Goal: Information Seeking & Learning: Understand process/instructions

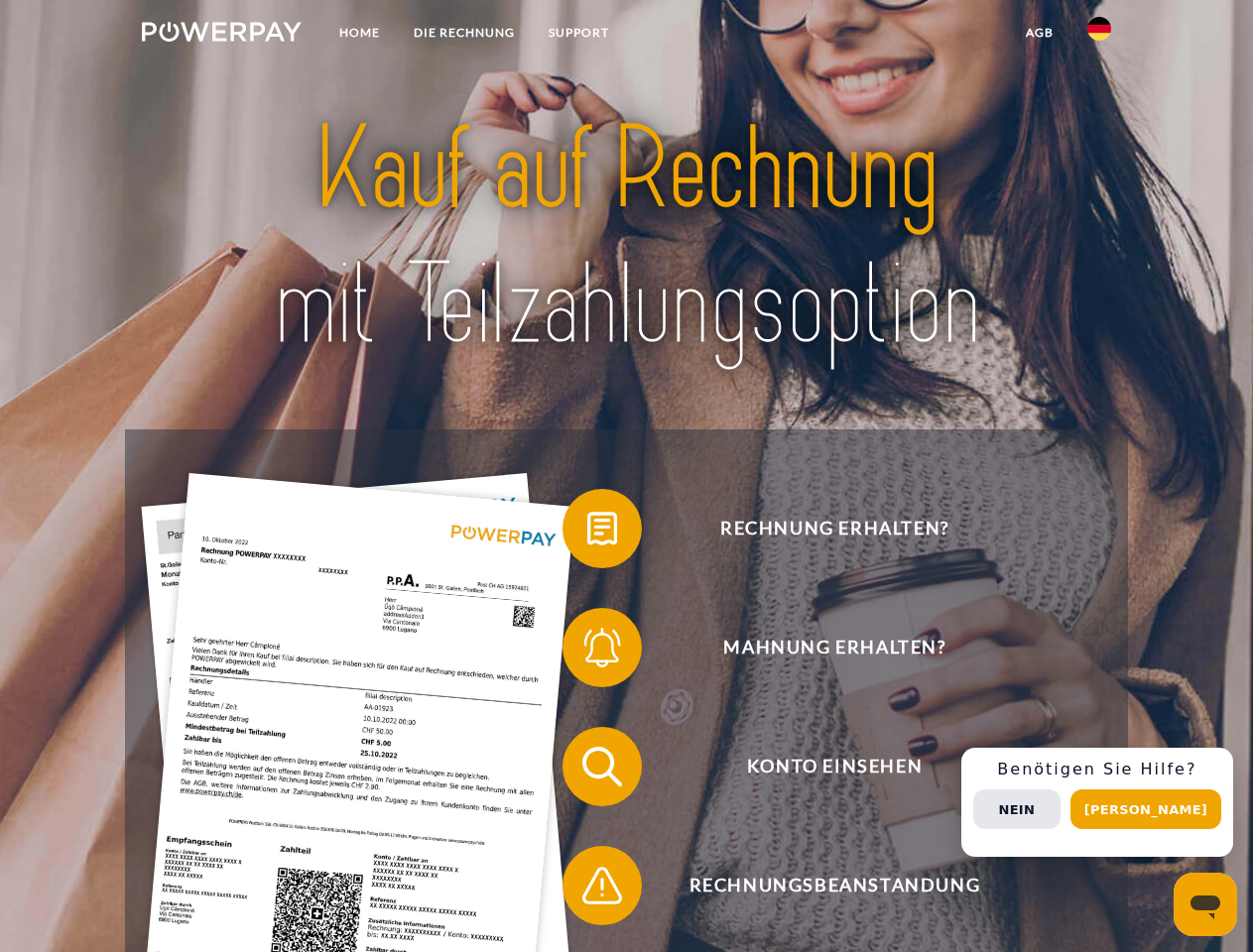
click at [221, 35] on img at bounding box center [221, 32] width 159 height 20
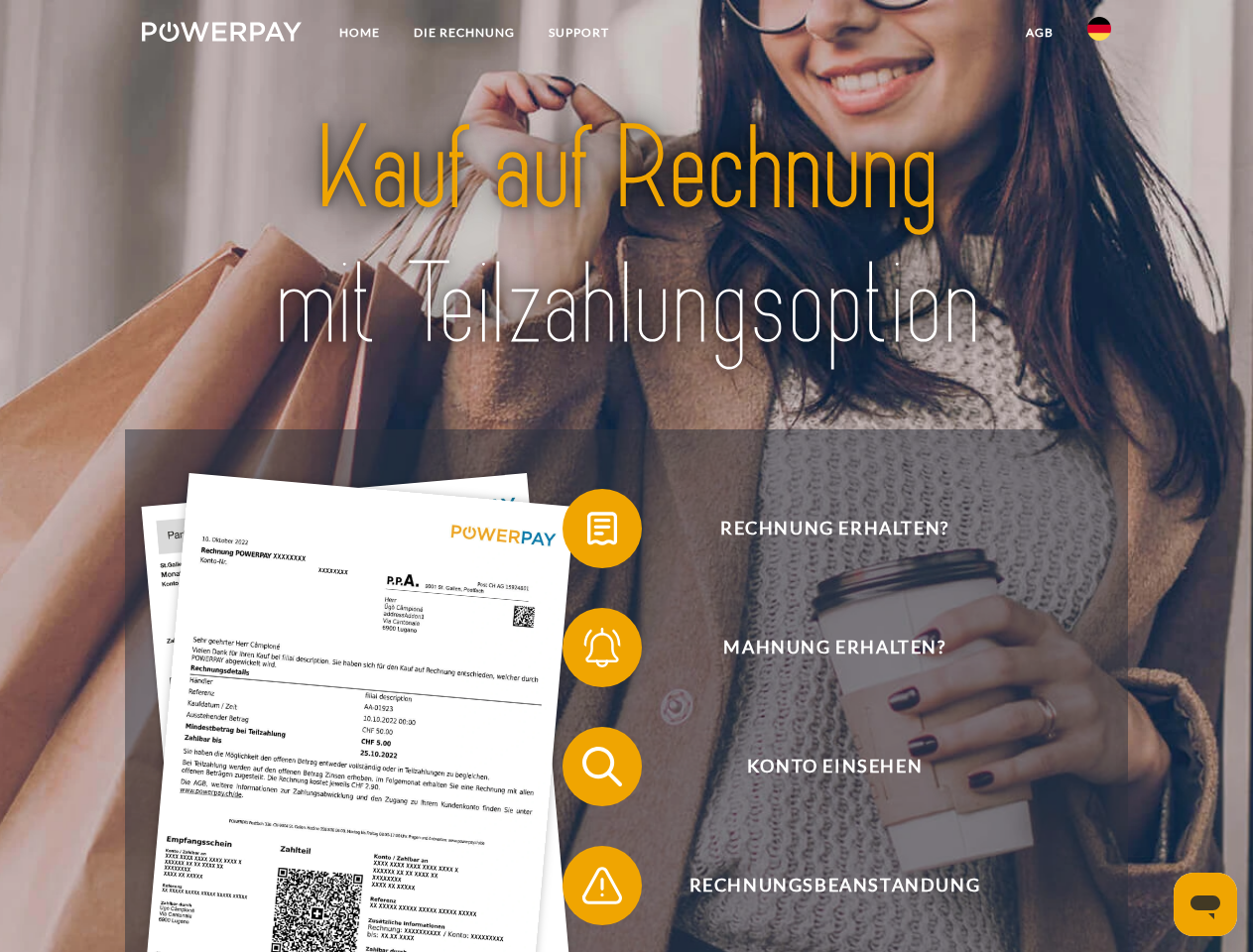
click at [1099, 35] on img at bounding box center [1099, 29] width 24 height 24
click at [1039, 33] on link "agb" at bounding box center [1040, 33] width 62 height 36
click at [587, 533] on span at bounding box center [573, 529] width 100 height 100
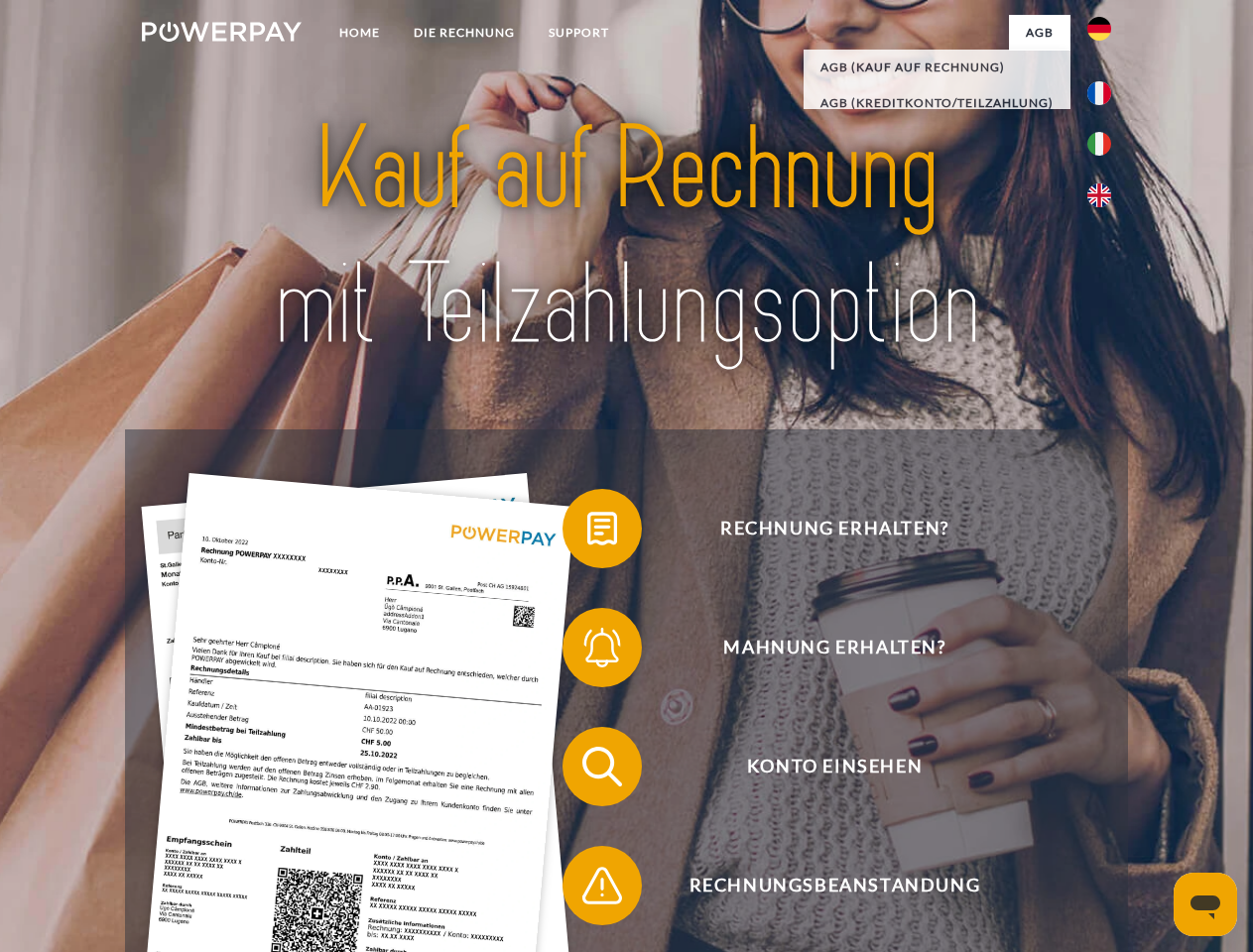
click at [587, 651] on span at bounding box center [573, 647] width 100 height 100
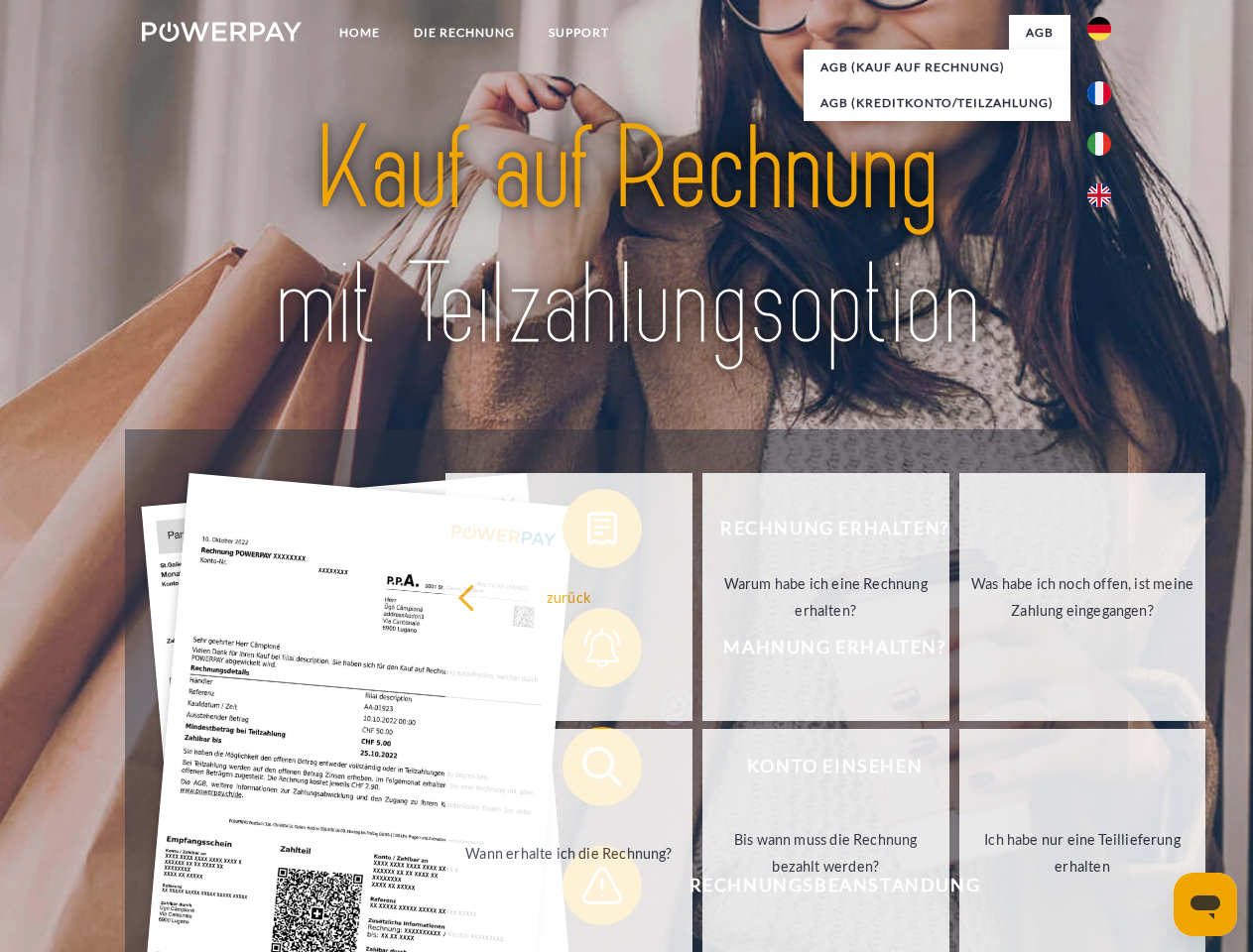
click at [702, 771] on link "Bis wann muss die Rechnung bezahlt werden?" at bounding box center [826, 852] width 247 height 248
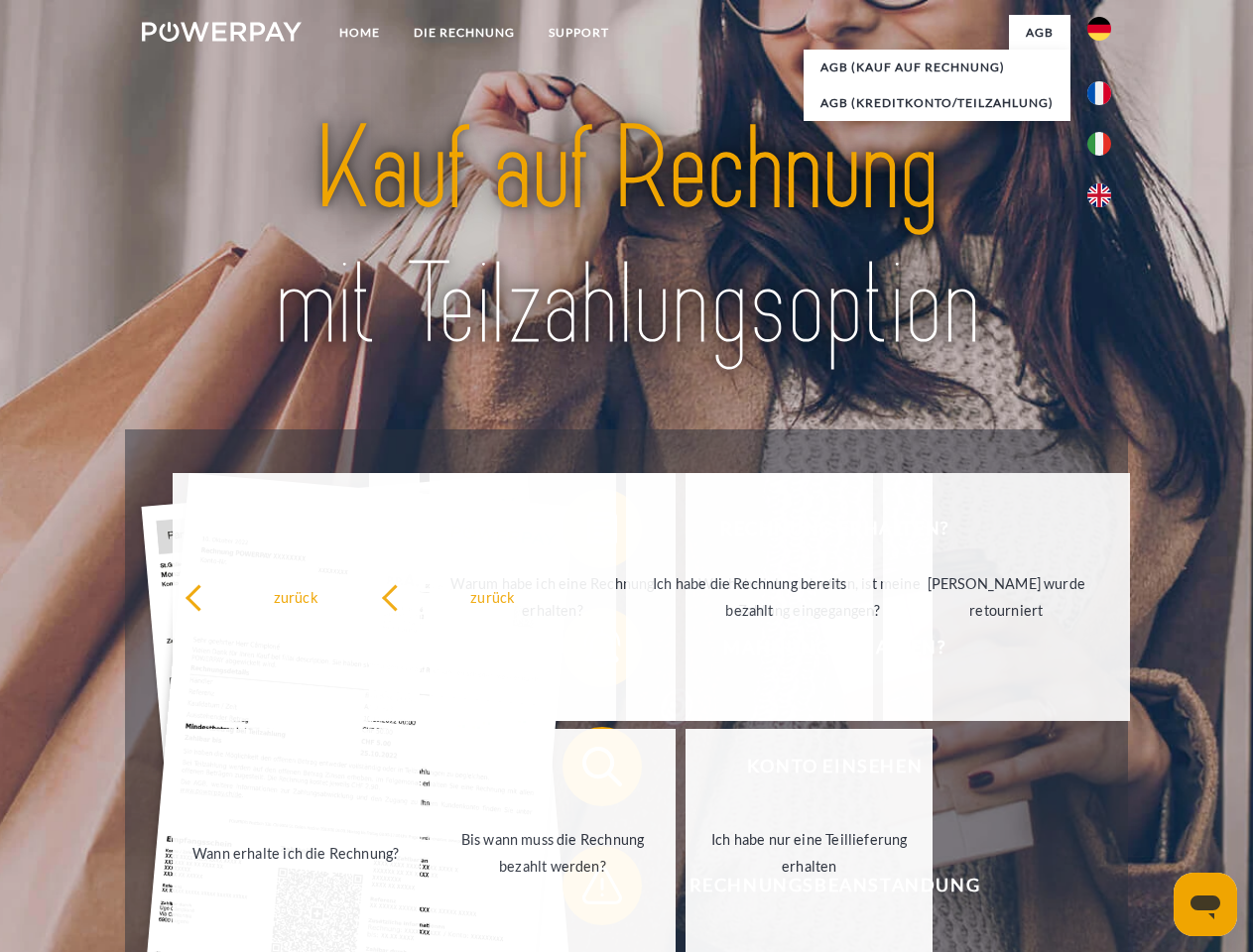
click at [587, 889] on span at bounding box center [573, 885] width 100 height 100
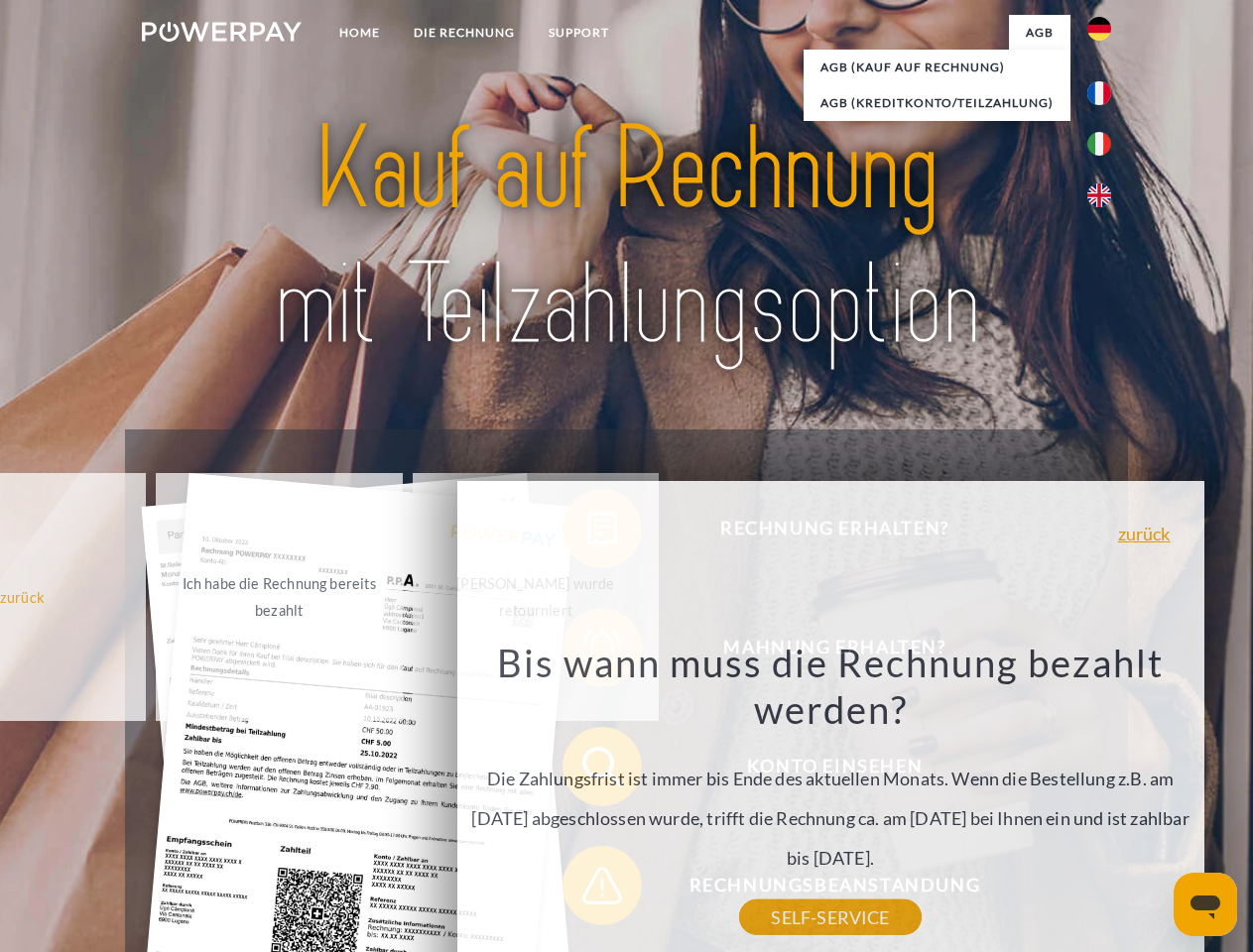
click at [1104, 803] on div "Rechnung erhalten? Mahnung erhalten? Konto einsehen" at bounding box center [626, 826] width 1002 height 794
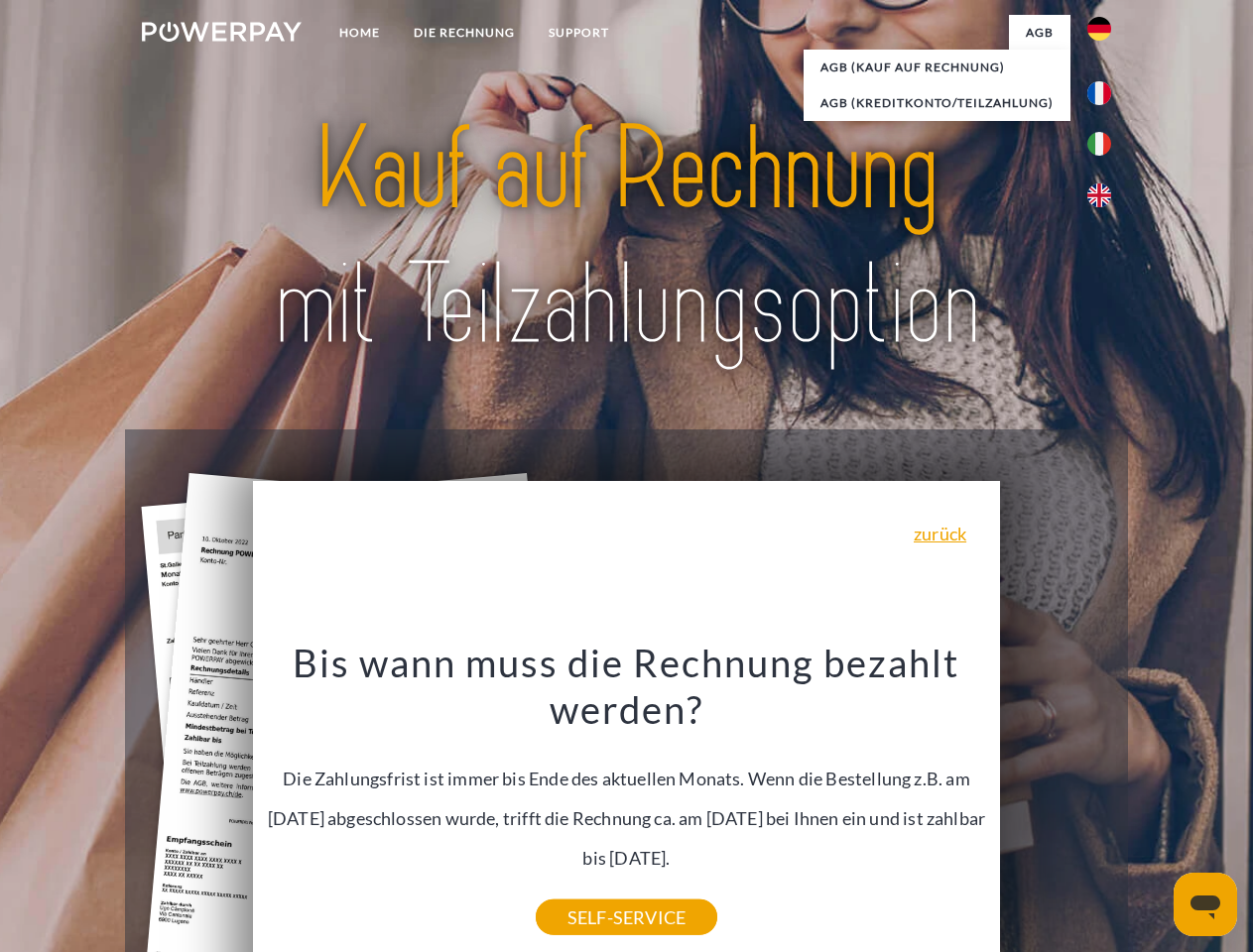
click at [1056, 807] on span "Konto einsehen" at bounding box center [834, 767] width 486 height 80
click at [1152, 810] on header "Home DIE RECHNUNG SUPPORT" at bounding box center [626, 684] width 1253 height 1369
